Goal: Check status: Check status

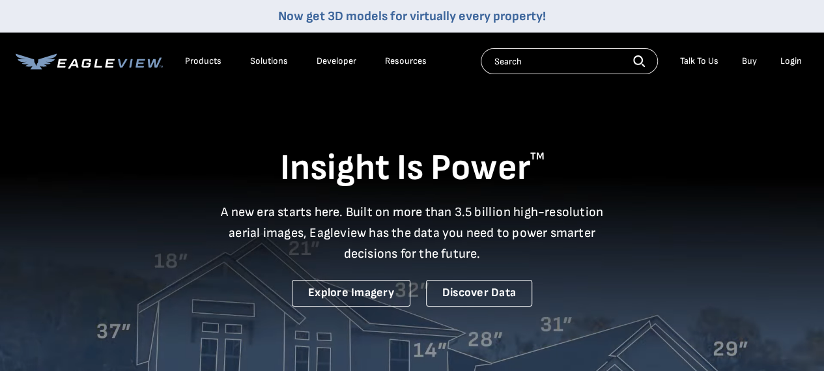
click at [793, 58] on div "Login" at bounding box center [790, 61] width 21 height 12
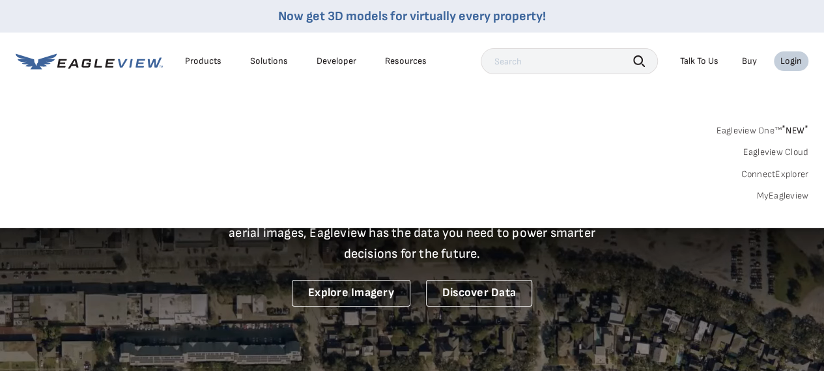
click at [779, 197] on link "MyEagleview" at bounding box center [782, 196] width 52 height 12
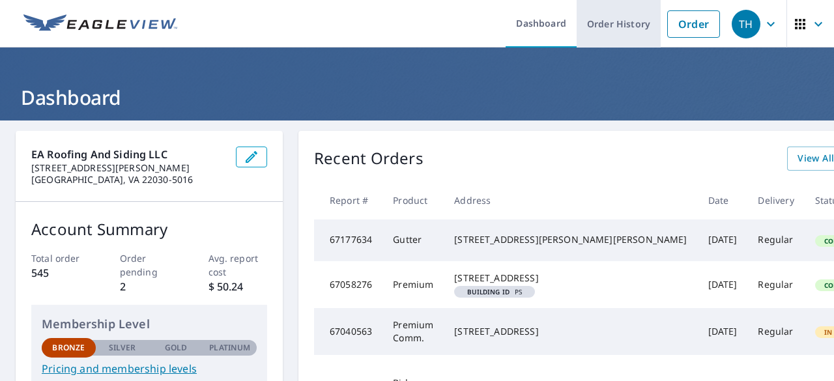
click at [616, 24] on link "Order History" at bounding box center [618, 24] width 84 height 48
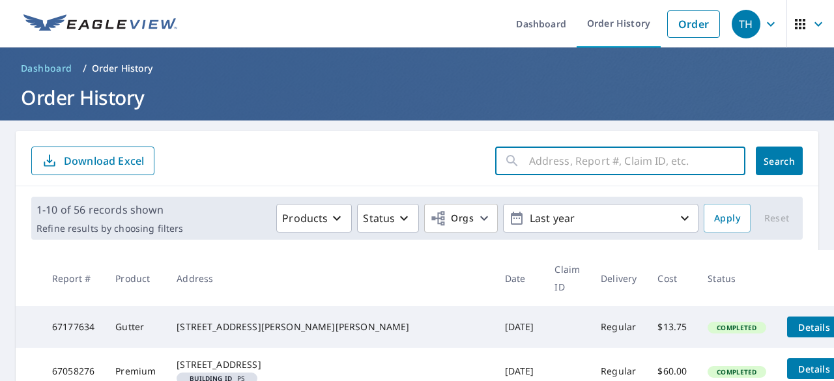
click at [592, 161] on input "text" at bounding box center [637, 161] width 216 height 36
paste input "21375 Sparrow Pl Sterling, VA 20124"
type input "21375 Sparrow Pl Sterling, VA 20124"
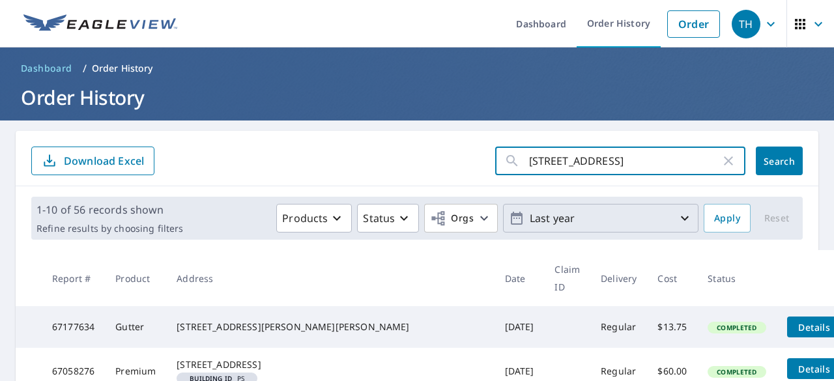
click button "Search" at bounding box center [778, 161] width 47 height 29
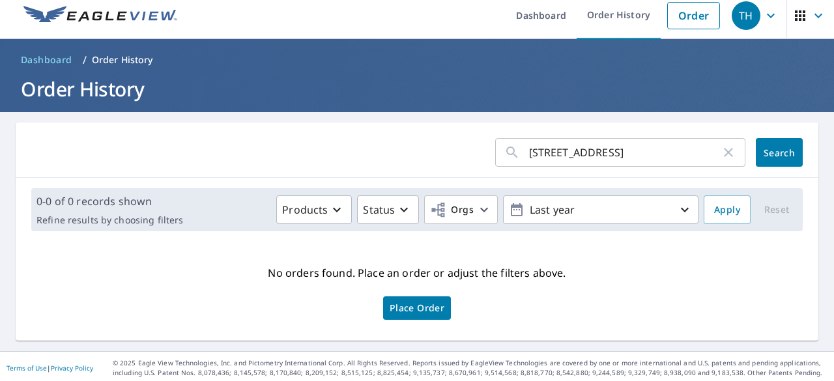
scroll to position [11, 0]
